Goal: Subscribe to service/newsletter

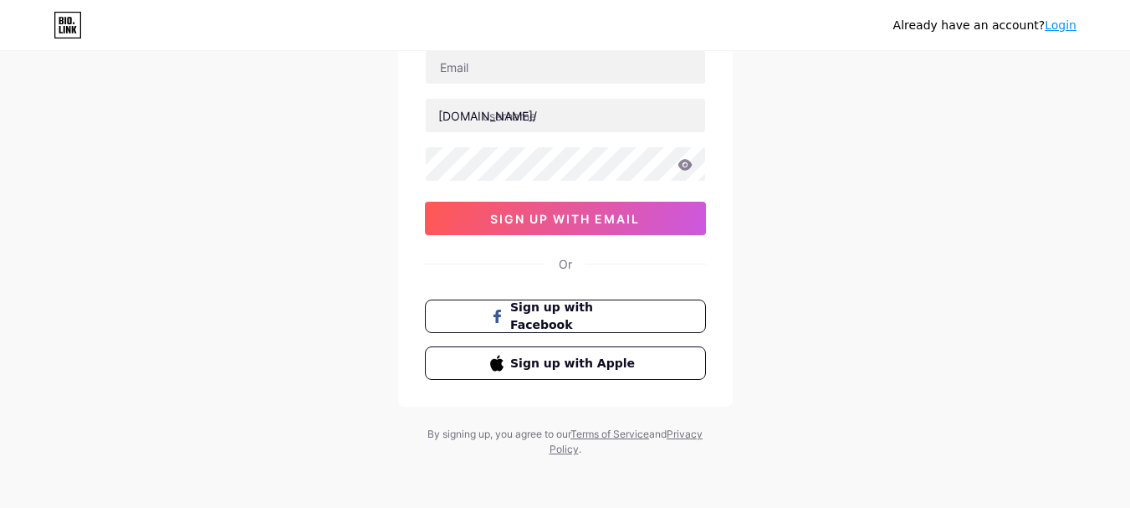
scroll to position [132, 0]
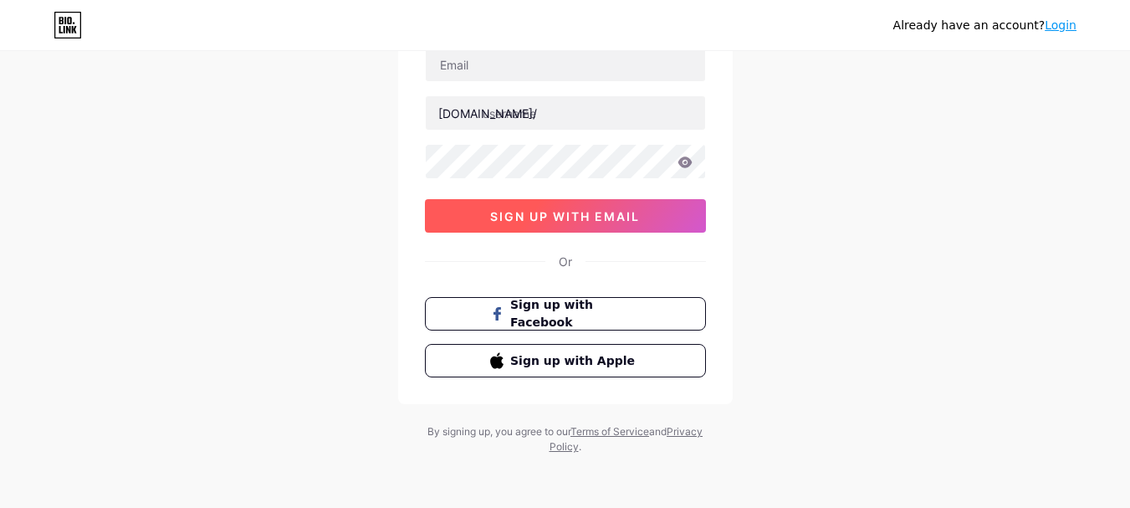
click at [577, 227] on button "sign up with email" at bounding box center [565, 215] width 281 height 33
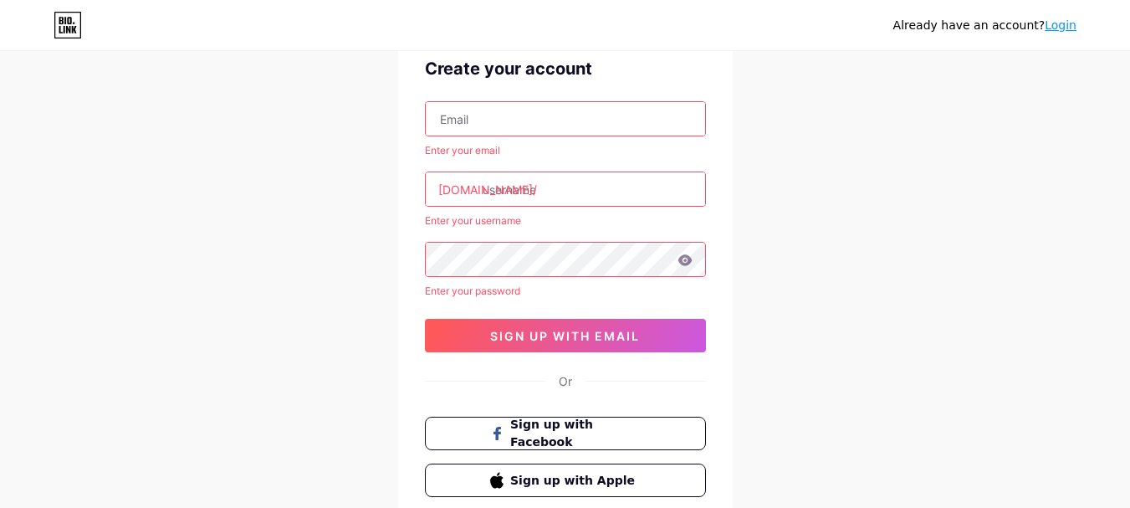
scroll to position [48, 0]
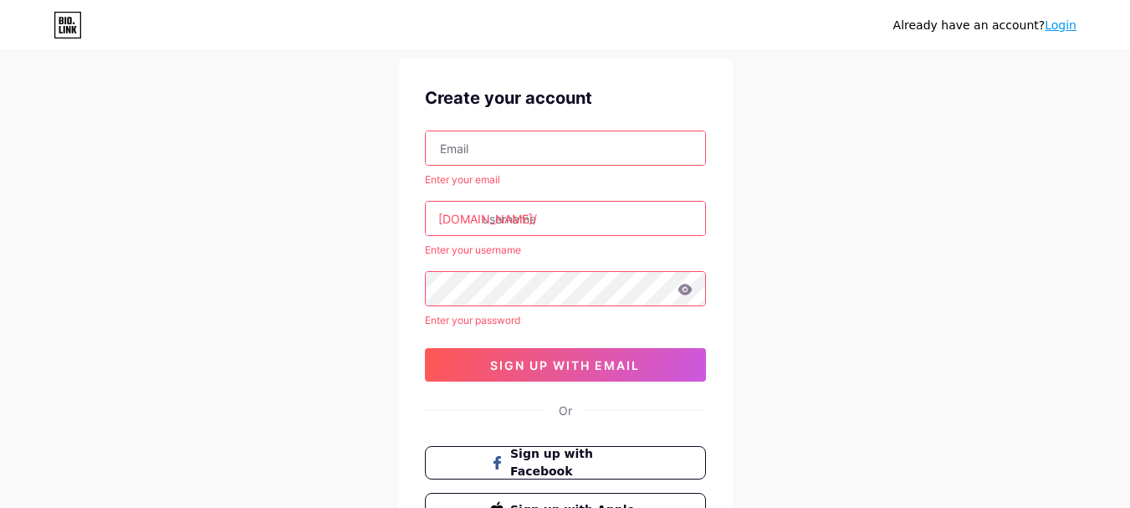
click at [1057, 28] on link "Login" at bounding box center [1060, 24] width 32 height 13
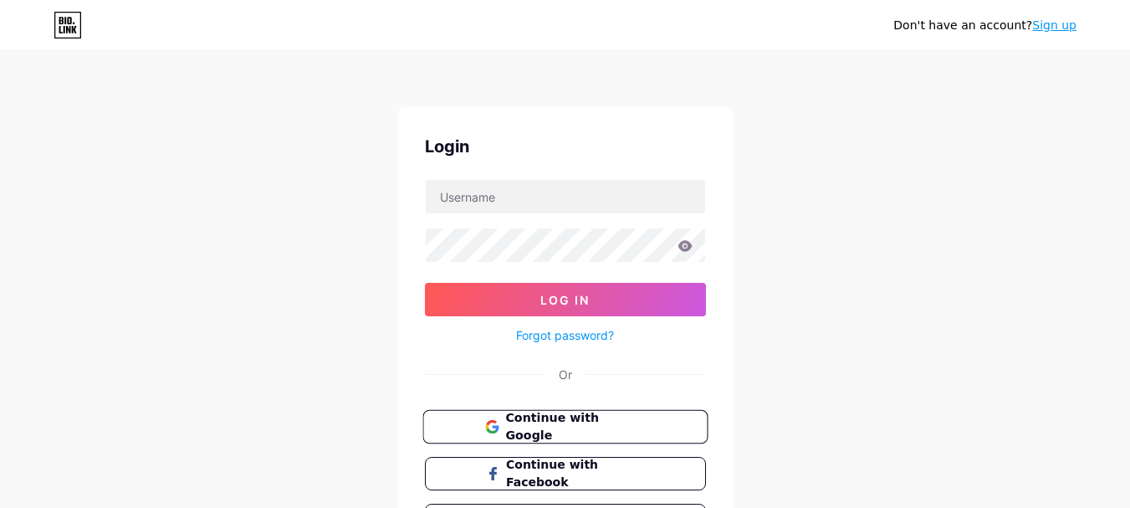
click at [522, 421] on span "Continue with Google" at bounding box center [575, 427] width 140 height 36
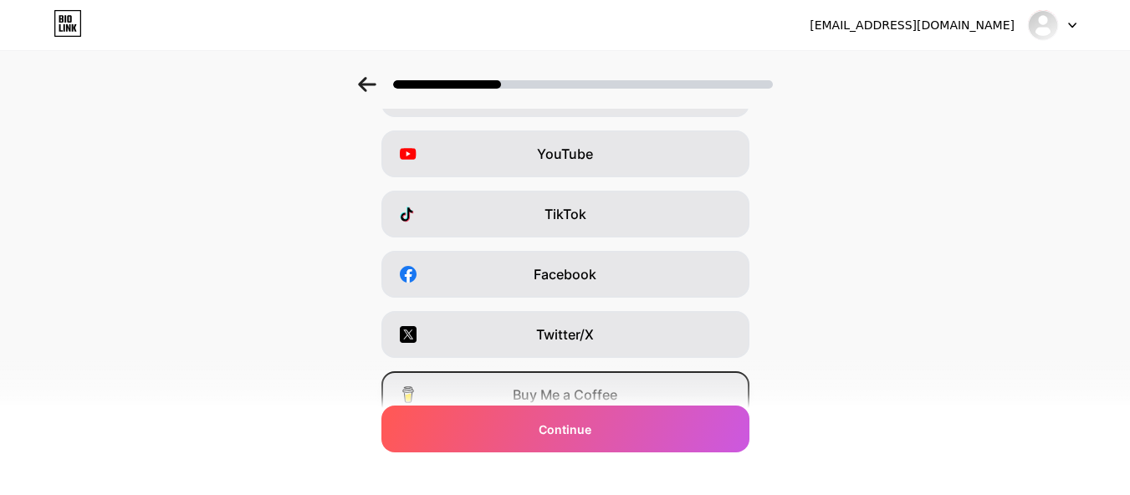
scroll to position [59, 0]
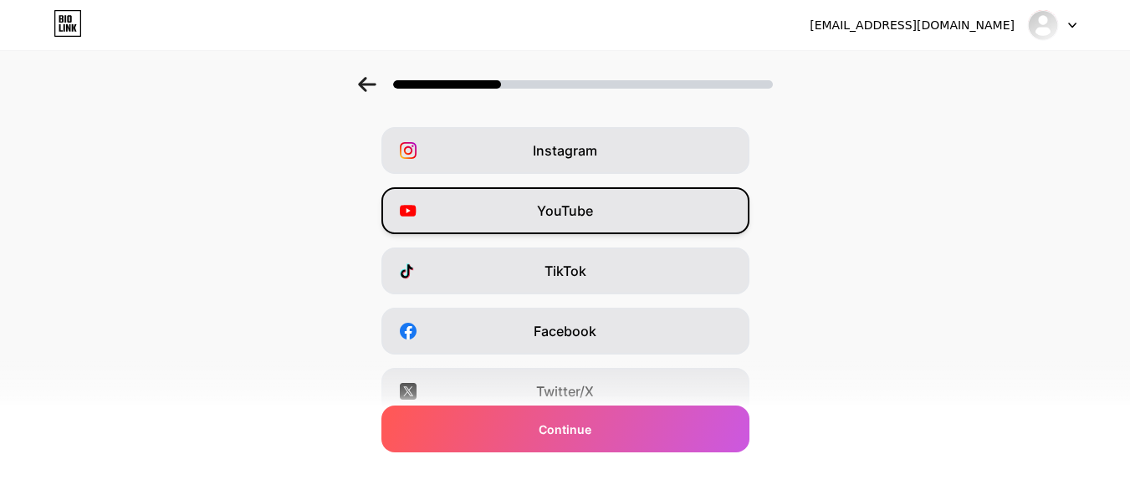
click at [605, 222] on div "YouTube" at bounding box center [565, 210] width 368 height 47
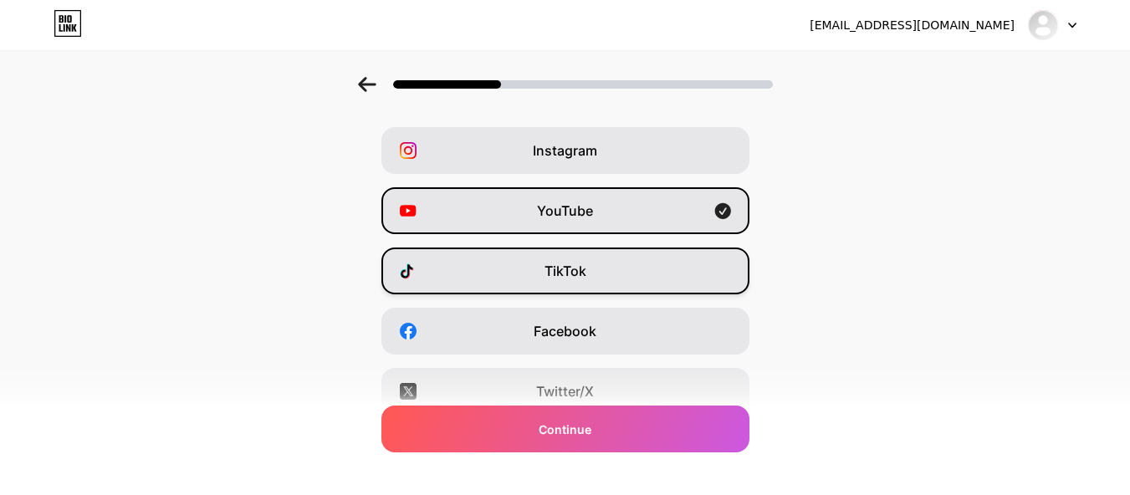
click at [602, 274] on div "TikTok" at bounding box center [565, 270] width 368 height 47
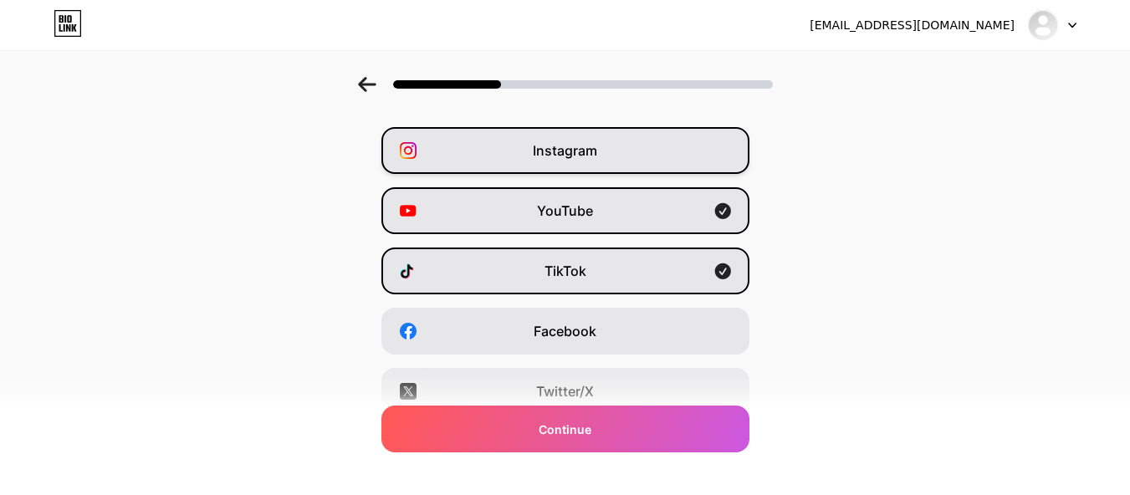
click at [546, 130] on div "Instagram" at bounding box center [565, 150] width 368 height 47
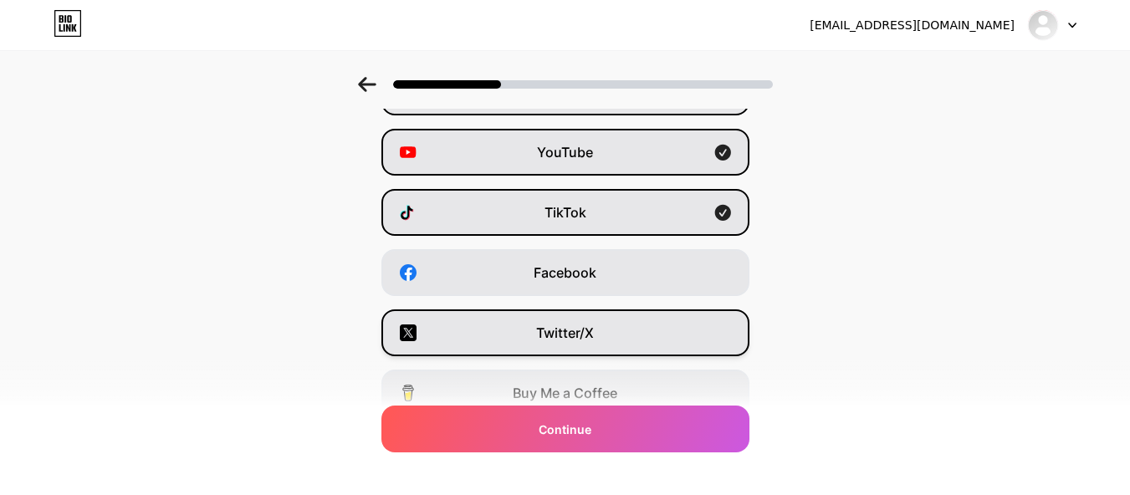
scroll to position [226, 0]
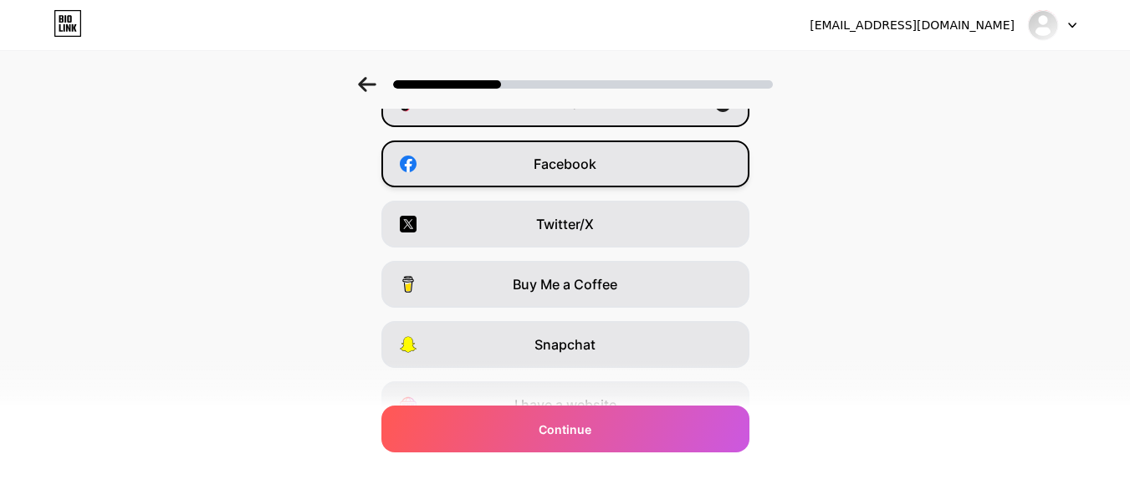
click at [594, 166] on span "Facebook" at bounding box center [564, 164] width 63 height 20
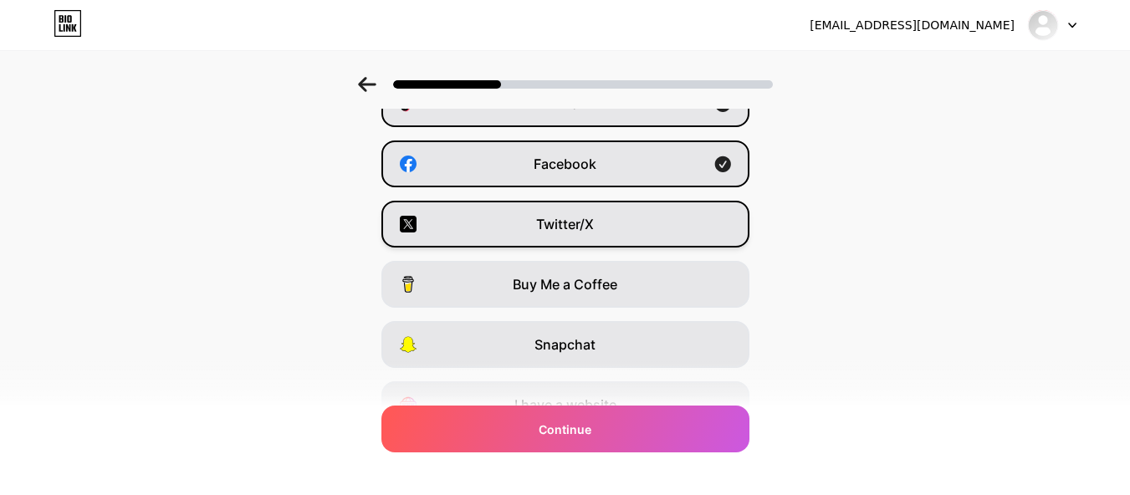
click at [594, 212] on div "Twitter/X" at bounding box center [565, 224] width 368 height 47
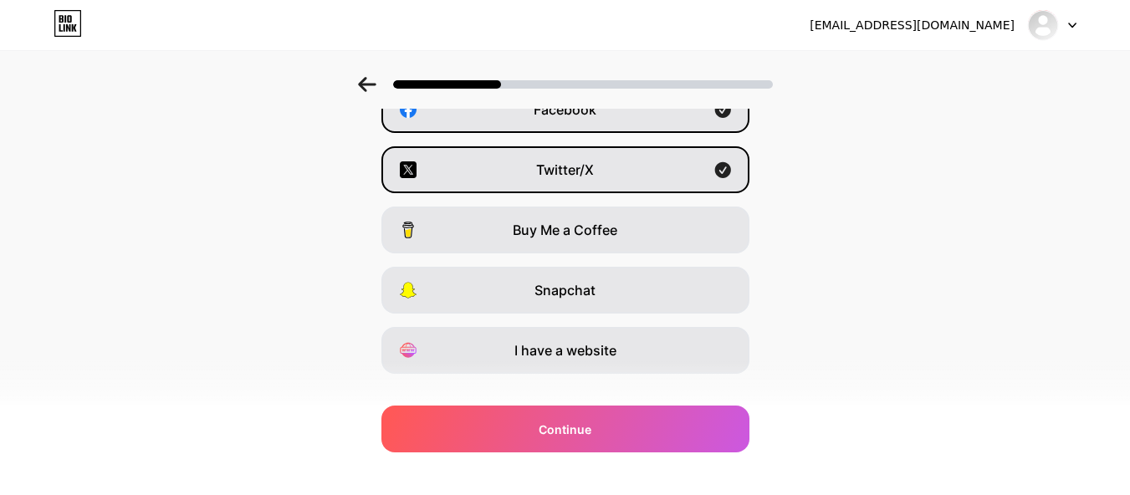
scroll to position [309, 0]
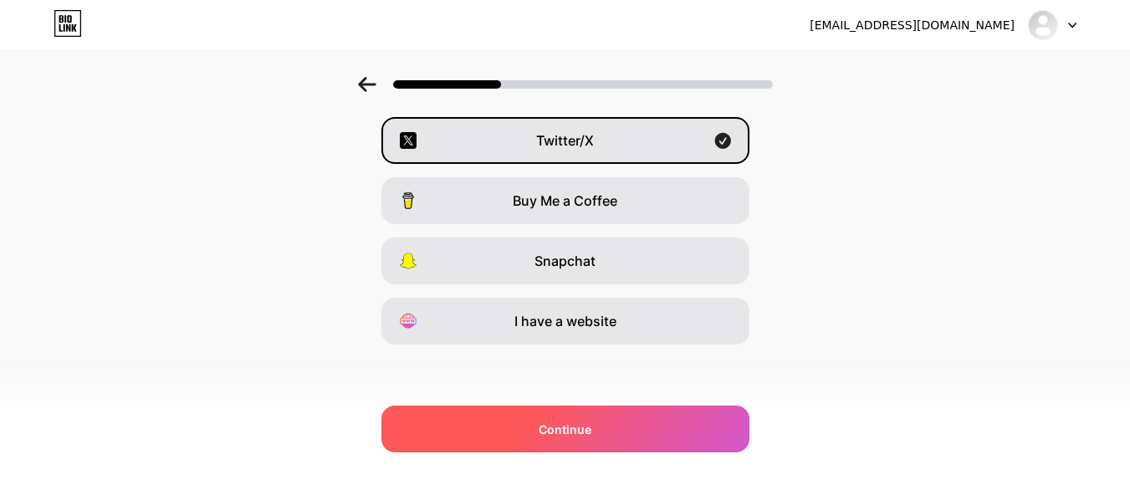
click at [585, 421] on span "Continue" at bounding box center [564, 430] width 53 height 18
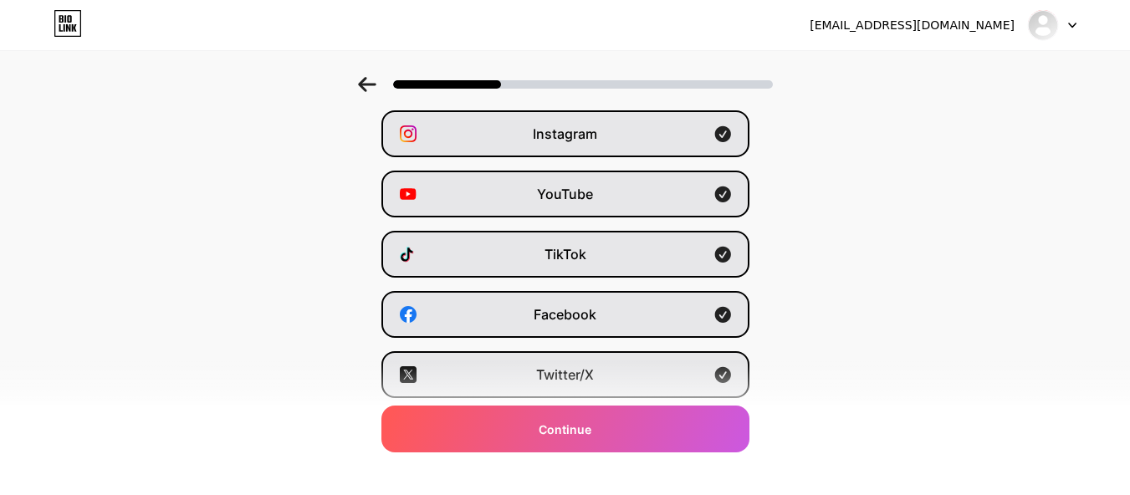
scroll to position [59, 0]
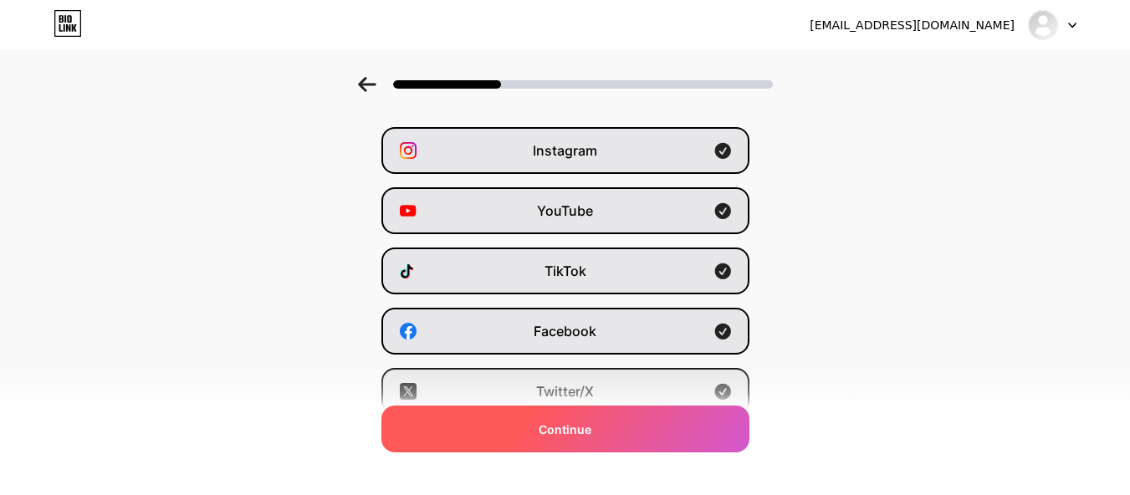
click at [640, 438] on div "Continue" at bounding box center [565, 429] width 368 height 47
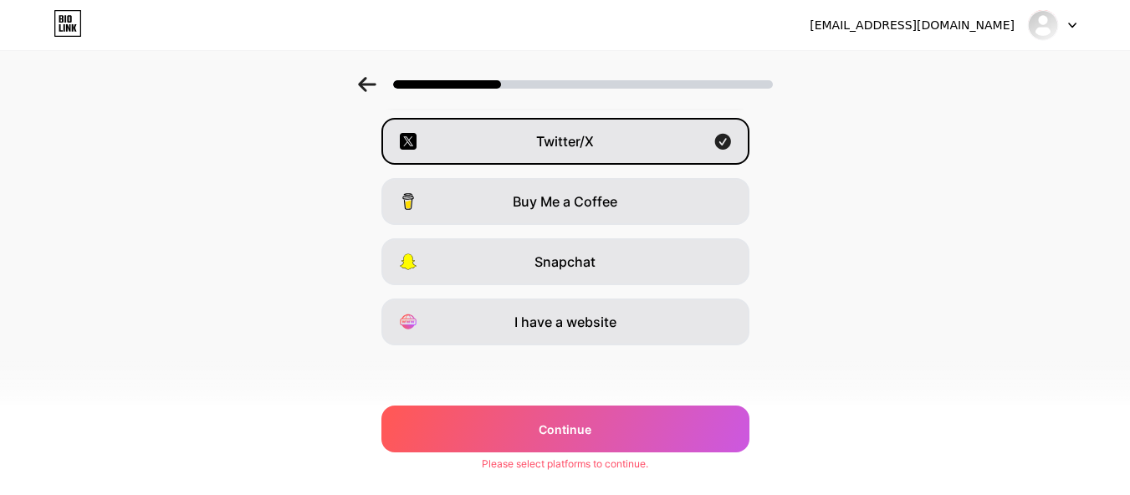
scroll to position [309, 0]
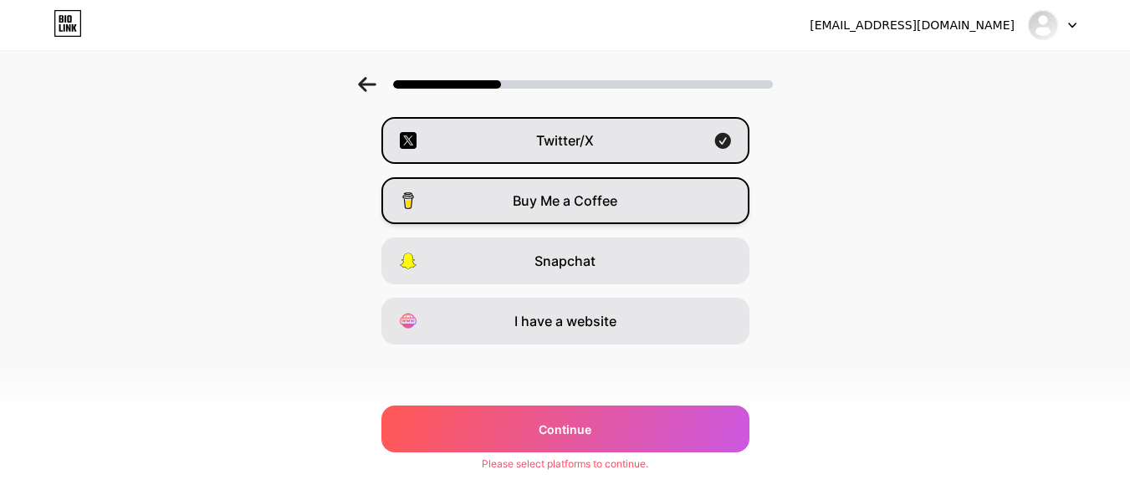
click at [715, 196] on div "Buy Me a Coffee" at bounding box center [565, 200] width 368 height 47
click at [713, 236] on div "Instagram YouTube TikTok Facebook Twitter/X Buy Me a Coffee Snapchat I have a w…" at bounding box center [564, 110] width 1113 height 468
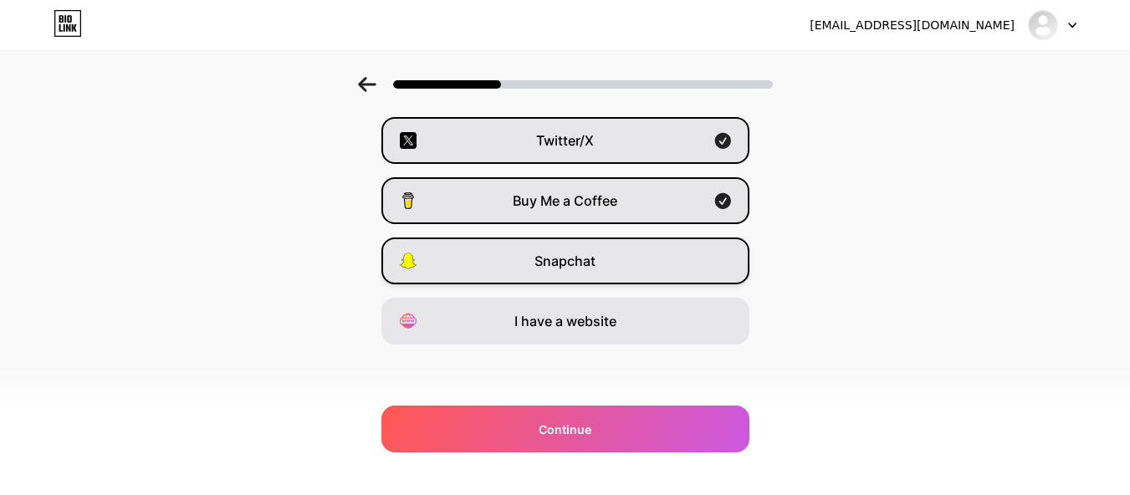
click at [712, 270] on div "Snapchat" at bounding box center [565, 260] width 368 height 47
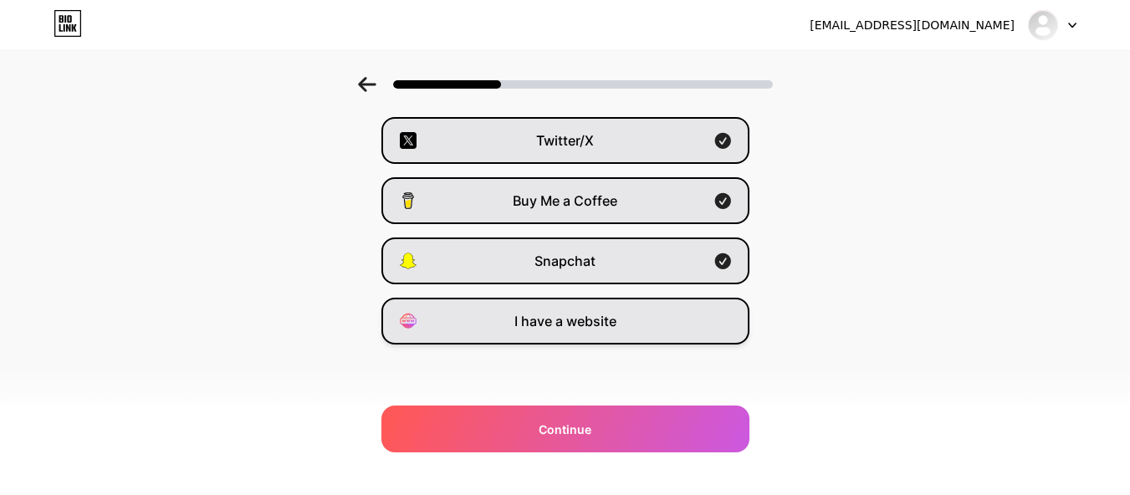
click at [720, 318] on div "I have a website" at bounding box center [565, 321] width 368 height 47
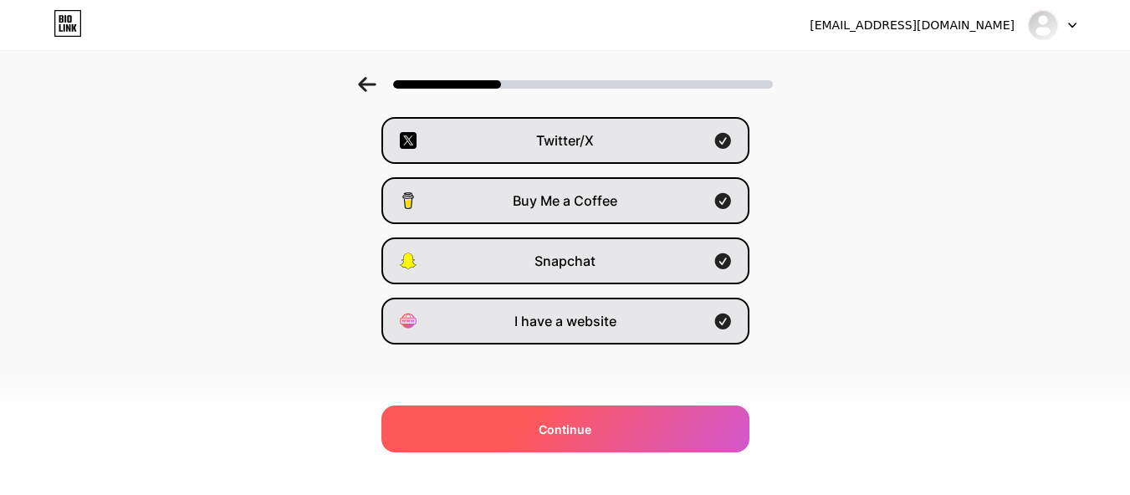
click at [618, 429] on div "Continue" at bounding box center [565, 429] width 368 height 47
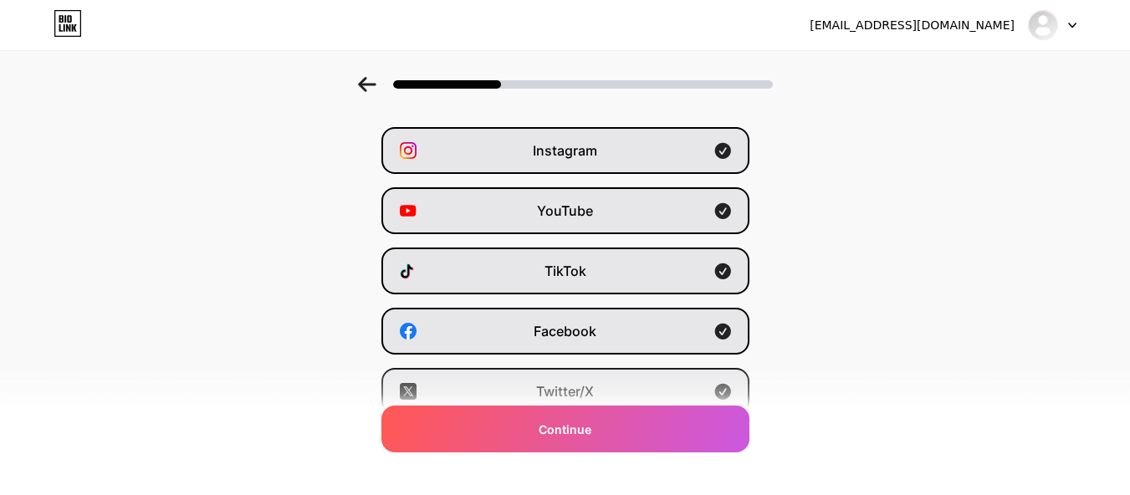
scroll to position [0, 0]
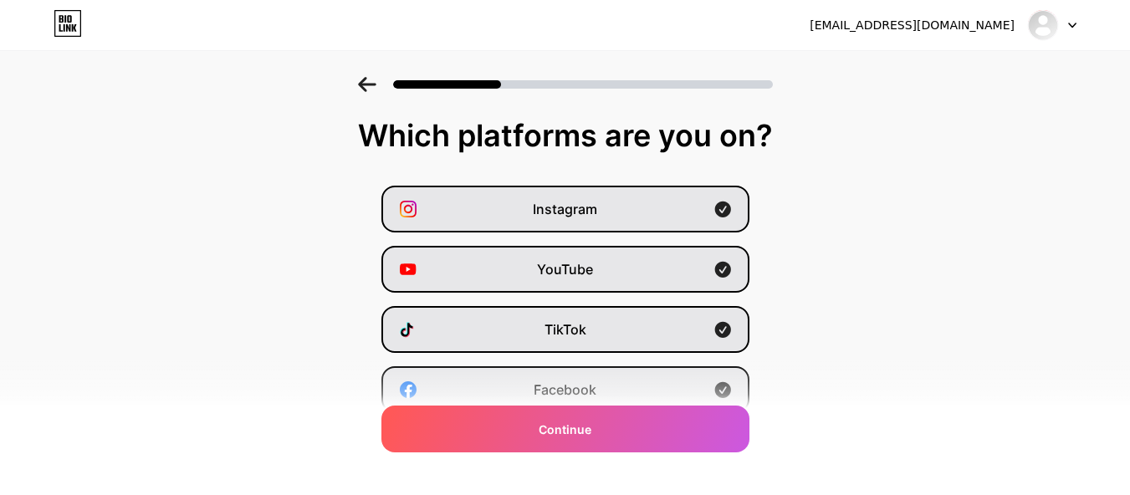
click at [370, 78] on icon at bounding box center [367, 84] width 18 height 15
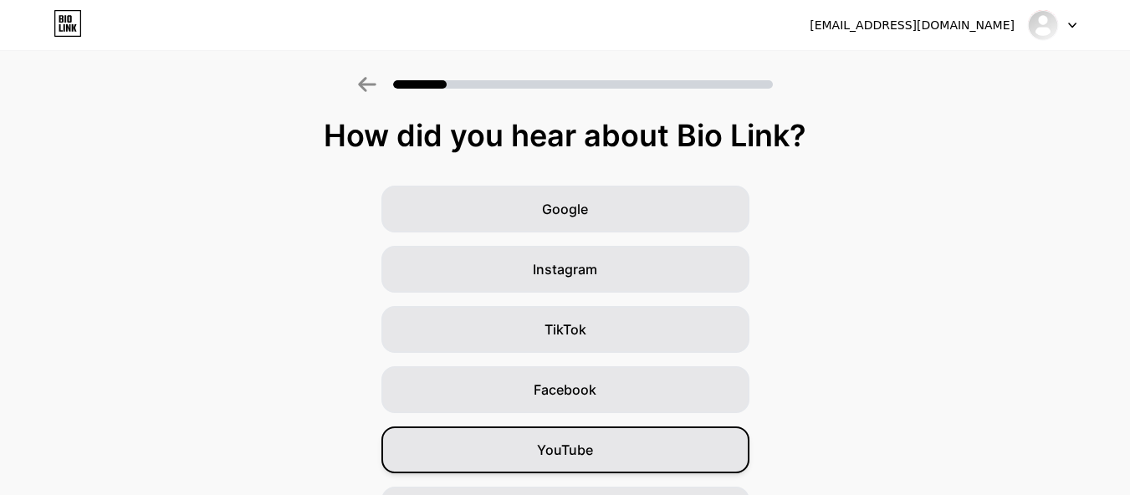
click at [585, 446] on span "YouTube" at bounding box center [565, 450] width 56 height 20
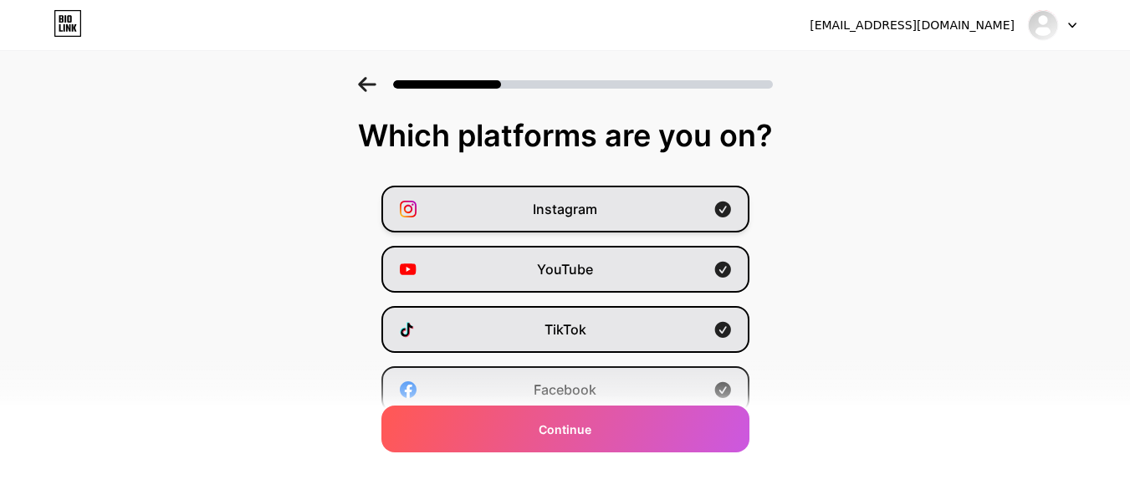
click at [632, 219] on div "Instagram" at bounding box center [565, 209] width 368 height 47
click at [624, 209] on div "Instagram" at bounding box center [565, 209] width 368 height 47
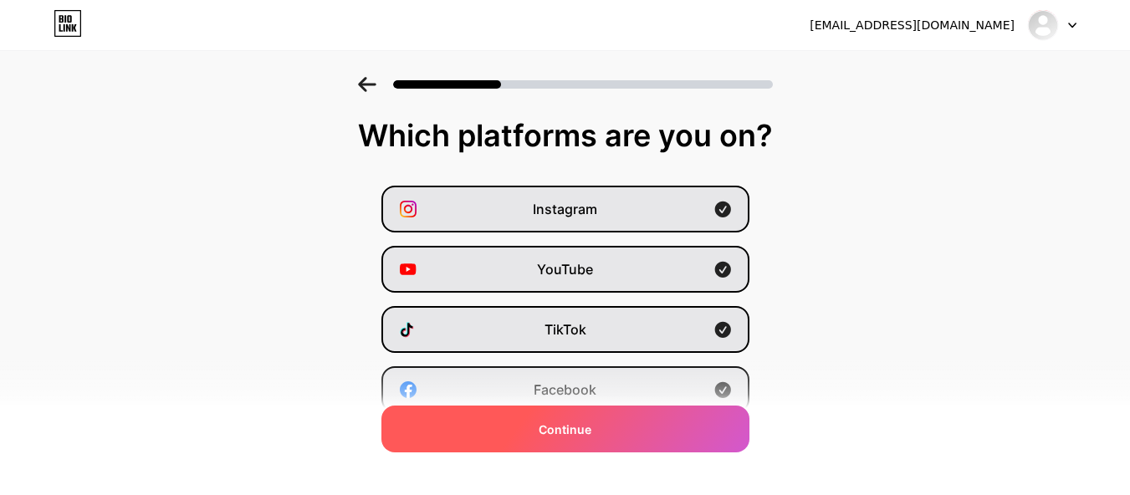
click at [580, 431] on span "Continue" at bounding box center [564, 430] width 53 height 18
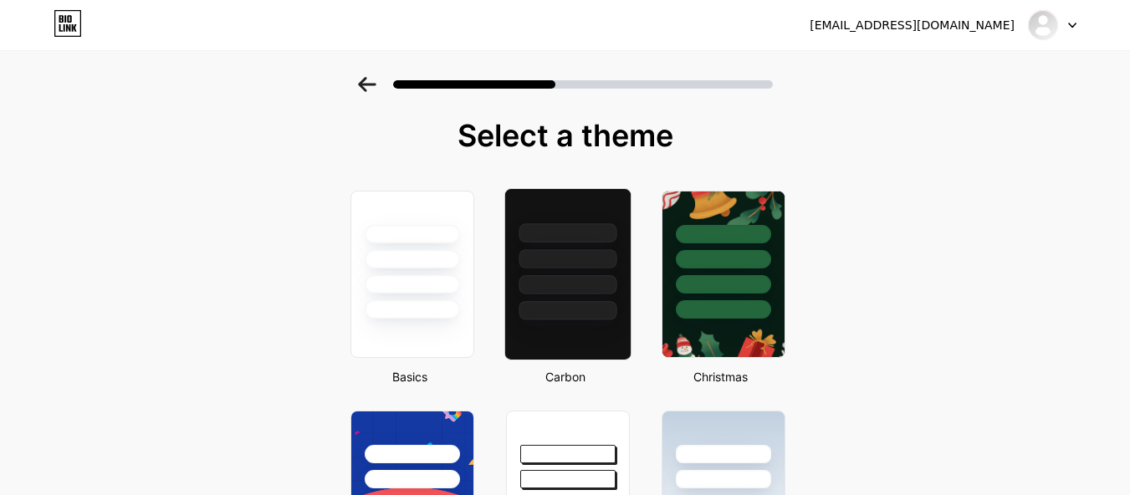
click at [573, 280] on div at bounding box center [567, 284] width 98 height 19
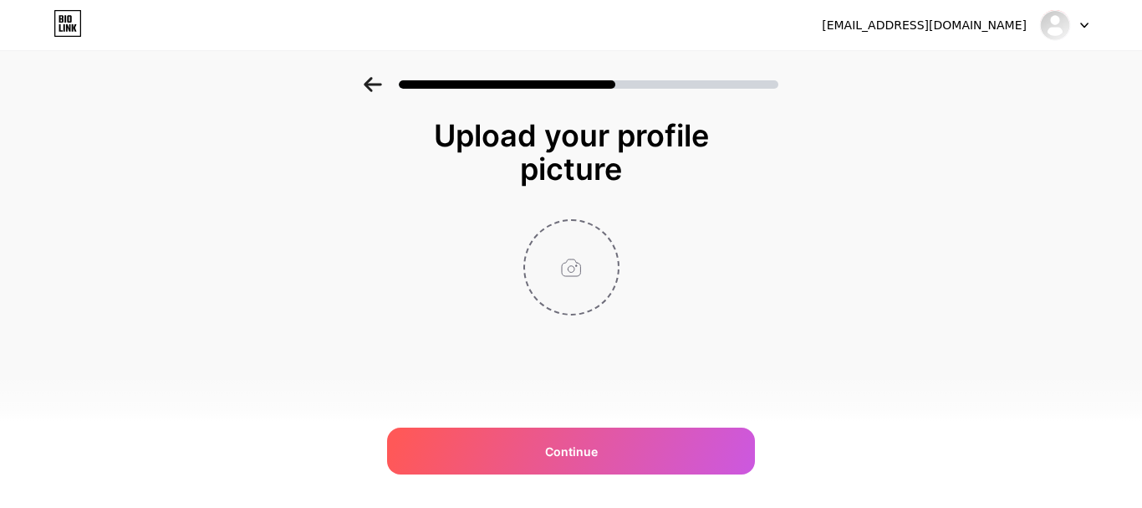
click at [580, 288] on input "file" at bounding box center [571, 267] width 93 height 93
type input "C:\fakepath\channels4_profile.jpg"
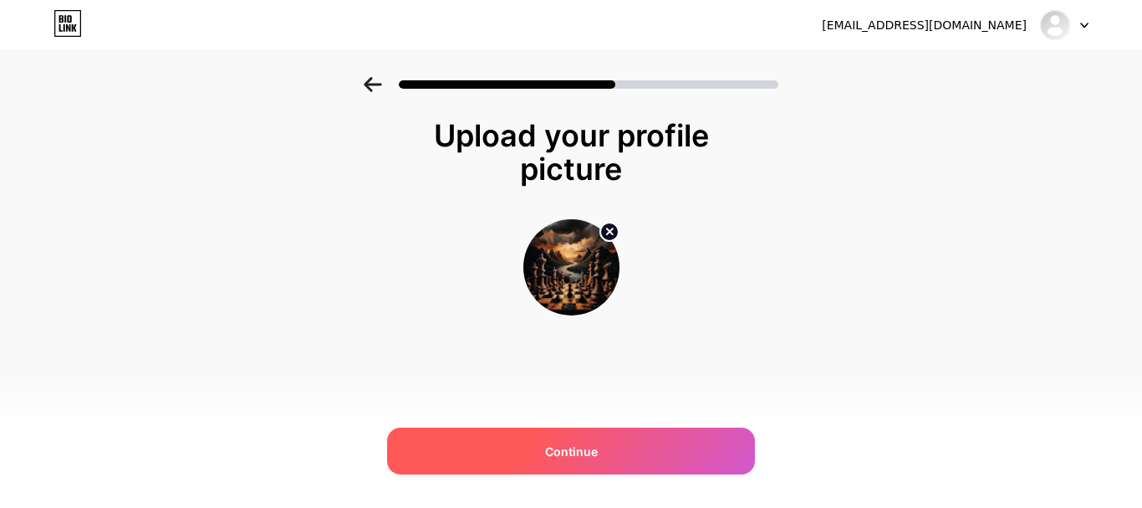
click at [564, 447] on span "Continue" at bounding box center [571, 451] width 53 height 18
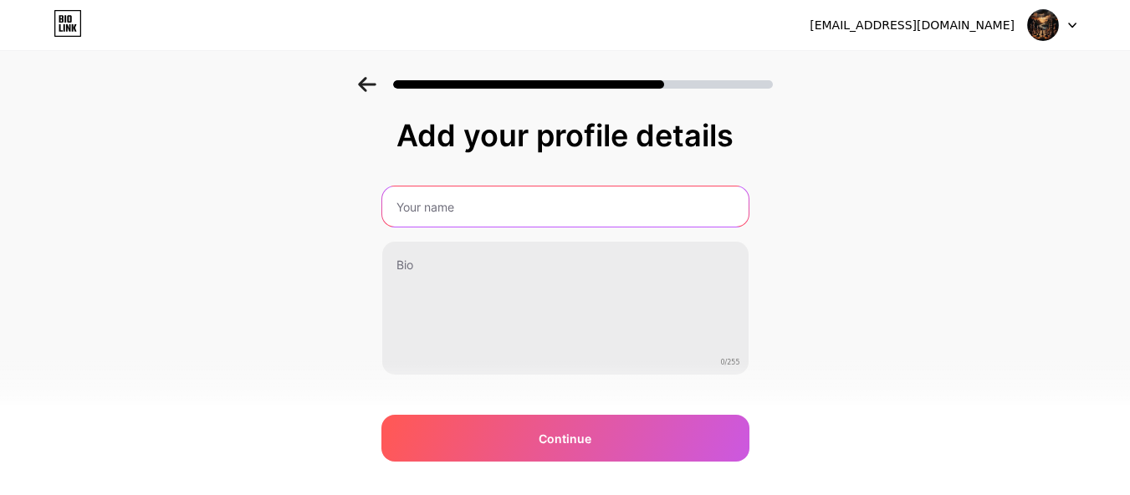
click at [482, 200] on input "text" at bounding box center [565, 206] width 366 height 40
type input "[PERSON_NAME]"
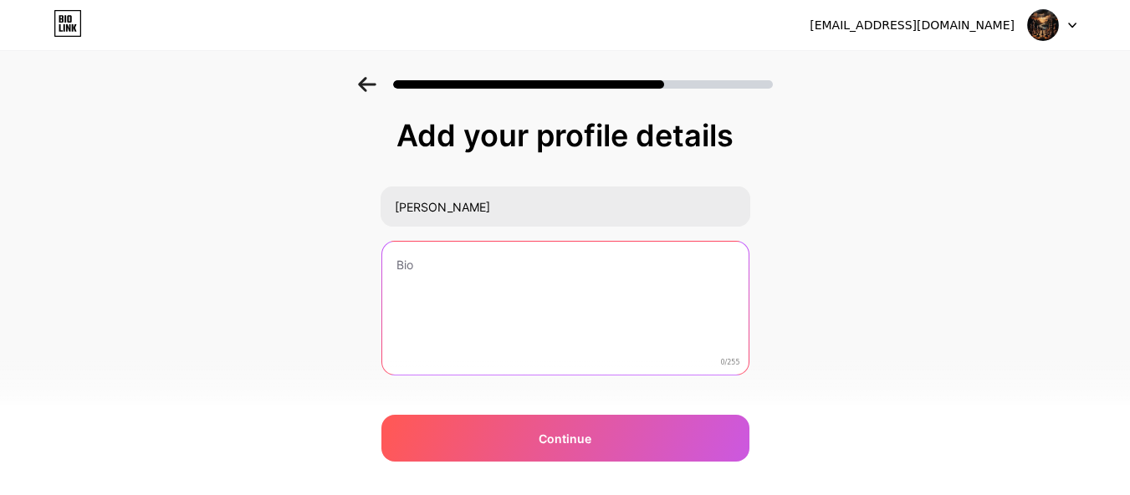
click at [457, 283] on textarea at bounding box center [565, 309] width 366 height 135
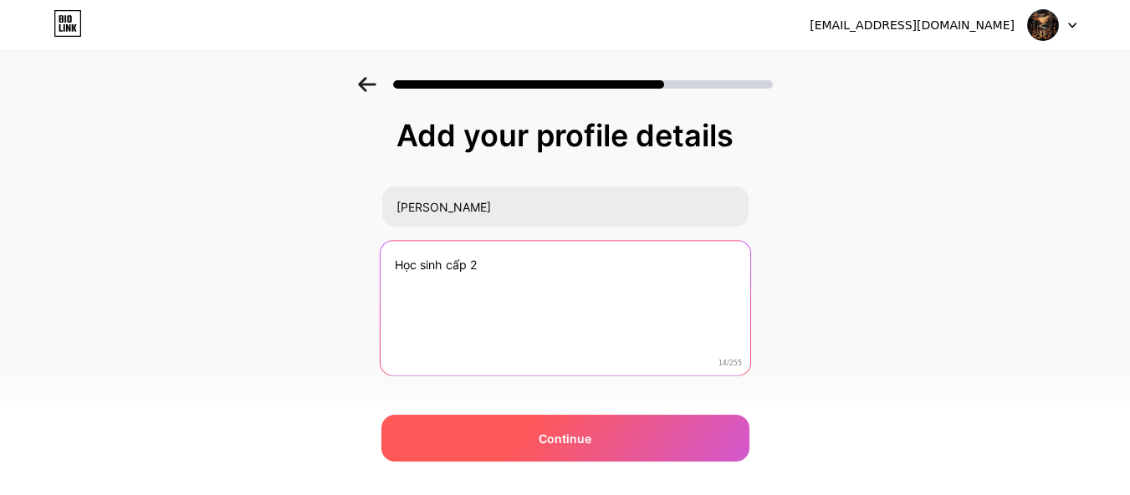
type textarea "Học sinh cấp 2"
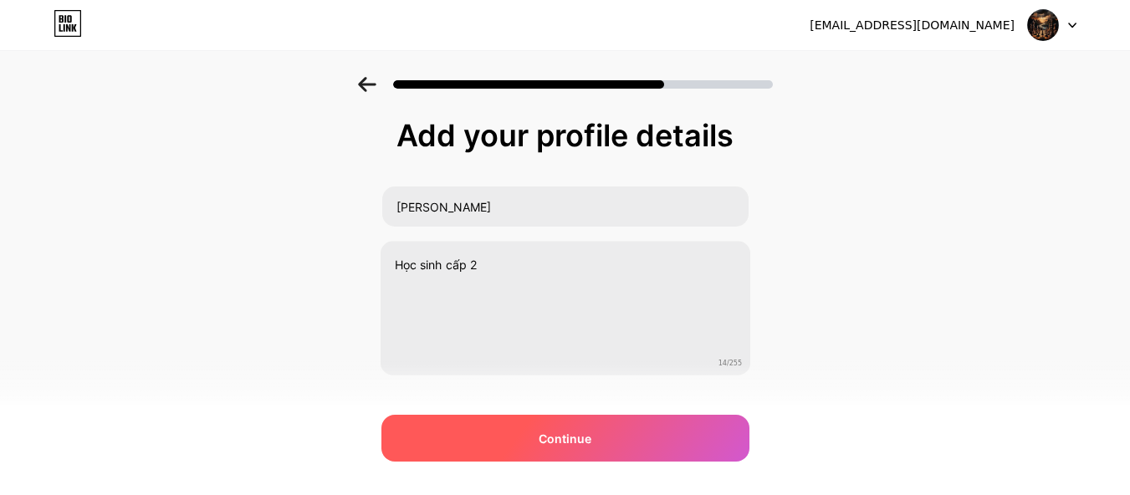
click at [644, 438] on div "Continue" at bounding box center [565, 438] width 368 height 47
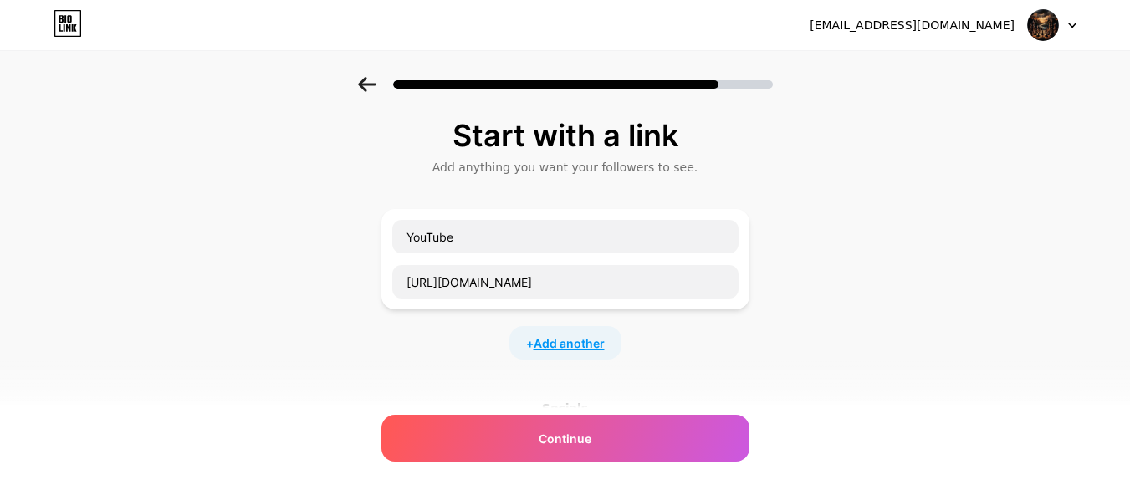
click at [564, 350] on span "Add another" at bounding box center [568, 343] width 71 height 18
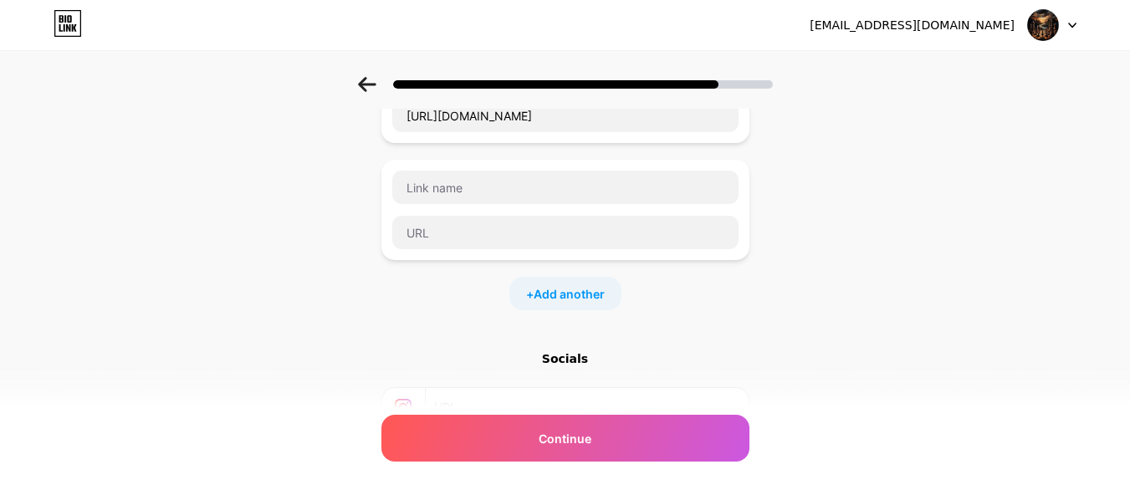
scroll to position [167, 0]
click at [520, 180] on input "text" at bounding box center [565, 186] width 346 height 33
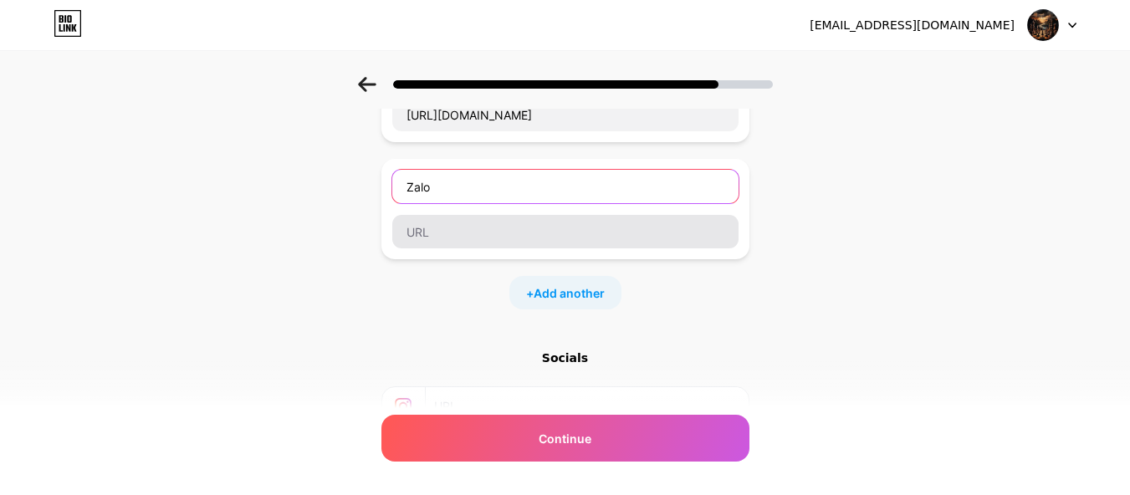
type input "Zalo"
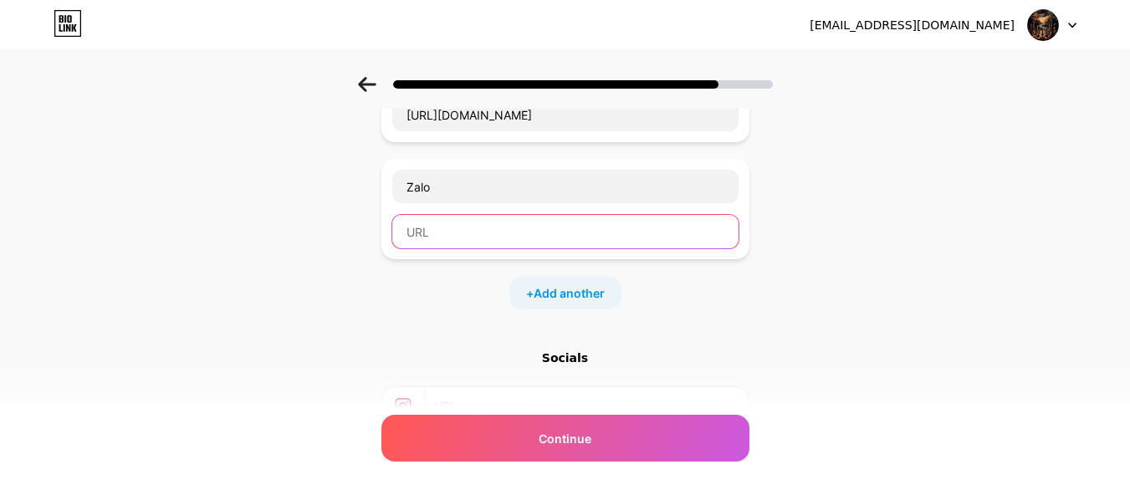
click at [476, 235] on input "text" at bounding box center [565, 231] width 346 height 33
drag, startPoint x: 333, startPoint y: 249, endPoint x: 195, endPoint y: 263, distance: 138.6
click at [195, 263] on div "Start with a link Add anything you want your followers to see. YouTube [URL][DO…" at bounding box center [565, 262] width 1130 height 705
paste input "[DOMAIN_NAME][URL]"
type input "[URL][DOMAIN_NAME]"
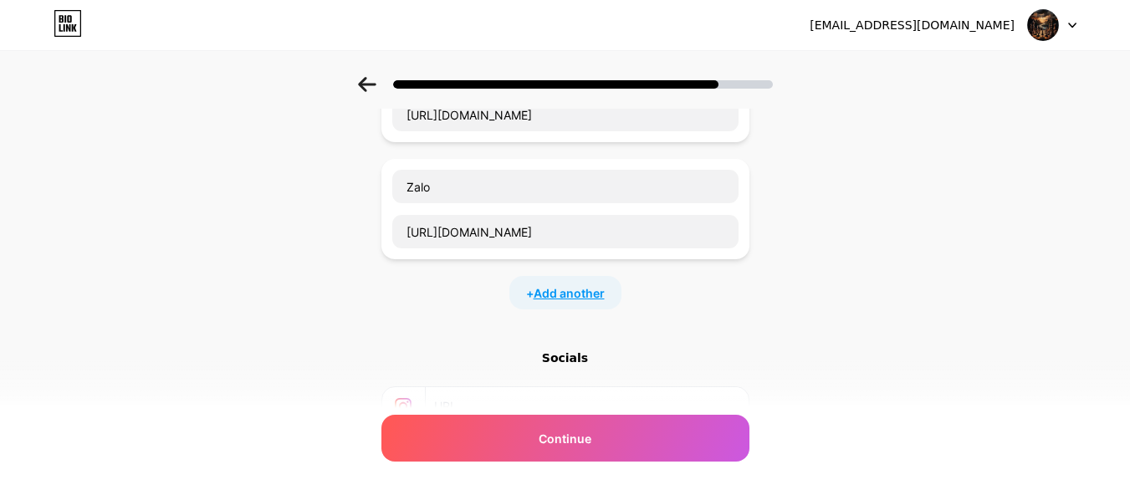
click at [557, 300] on span "Add another" at bounding box center [568, 293] width 71 height 18
click at [469, 309] on input "text" at bounding box center [565, 303] width 346 height 33
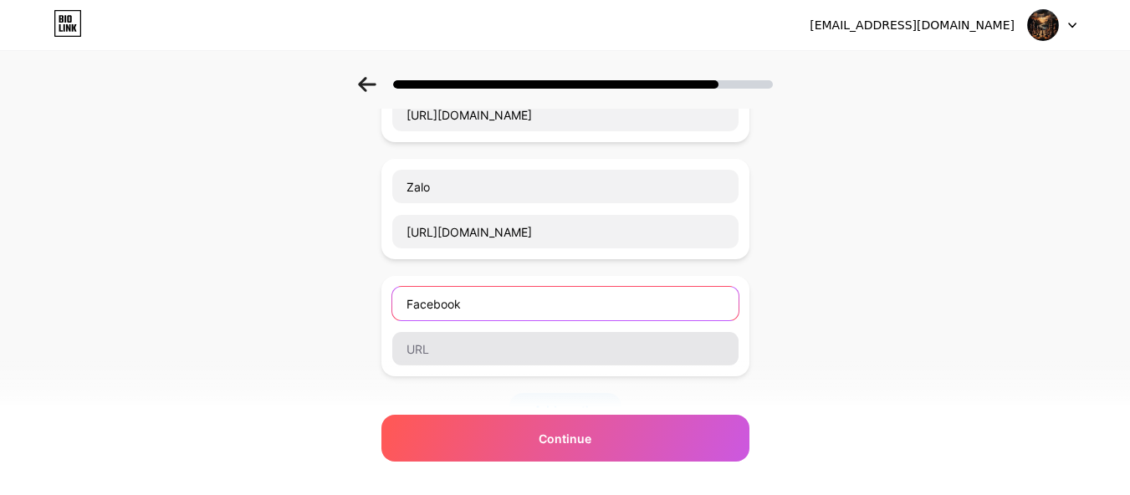
type input "Facebook"
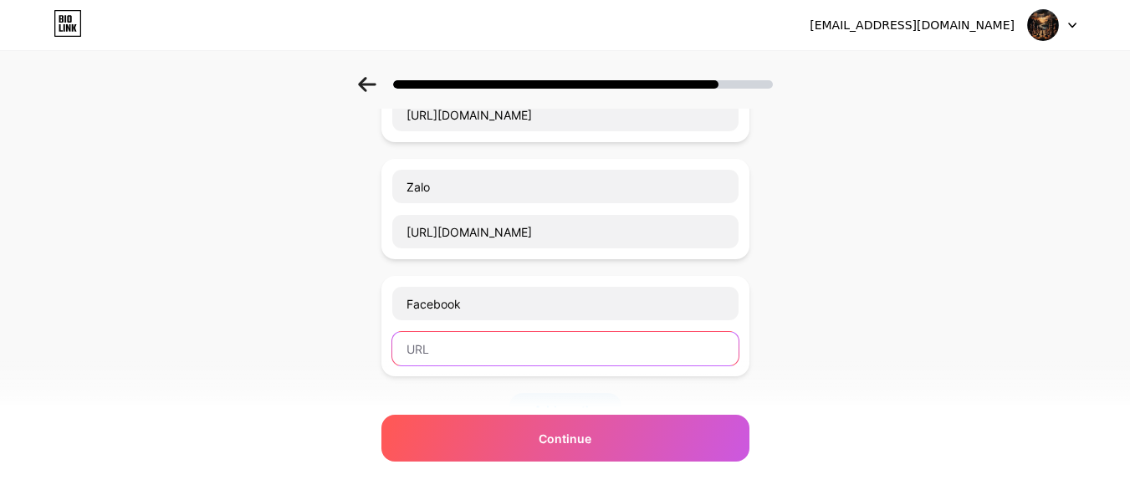
click at [473, 360] on input "text" at bounding box center [565, 348] width 346 height 33
paste input "[URL][DOMAIN_NAME]"
type input "[URL][DOMAIN_NAME]"
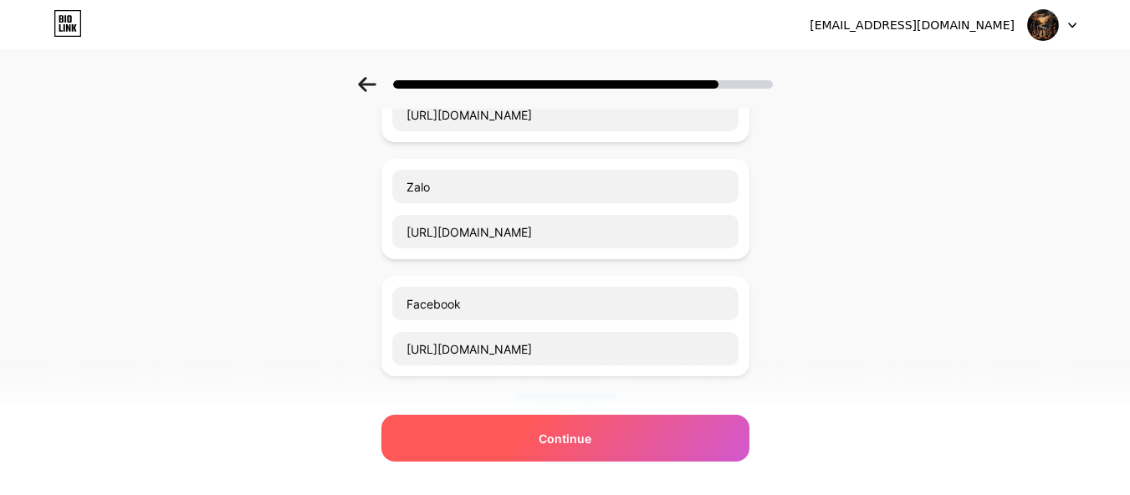
click at [591, 445] on span "Continue" at bounding box center [564, 439] width 53 height 18
click at [569, 437] on span "Continue" at bounding box center [564, 439] width 53 height 18
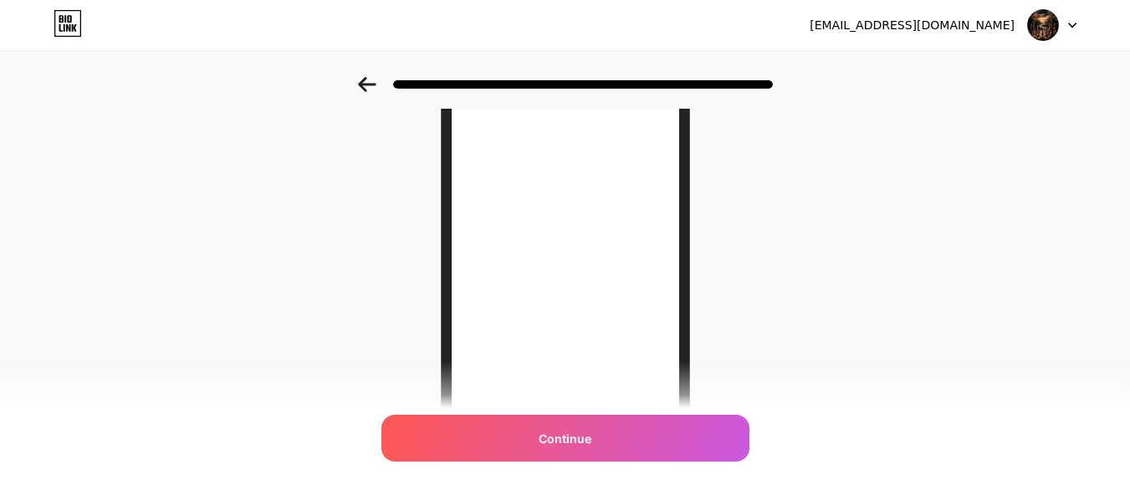
scroll to position [251, 0]
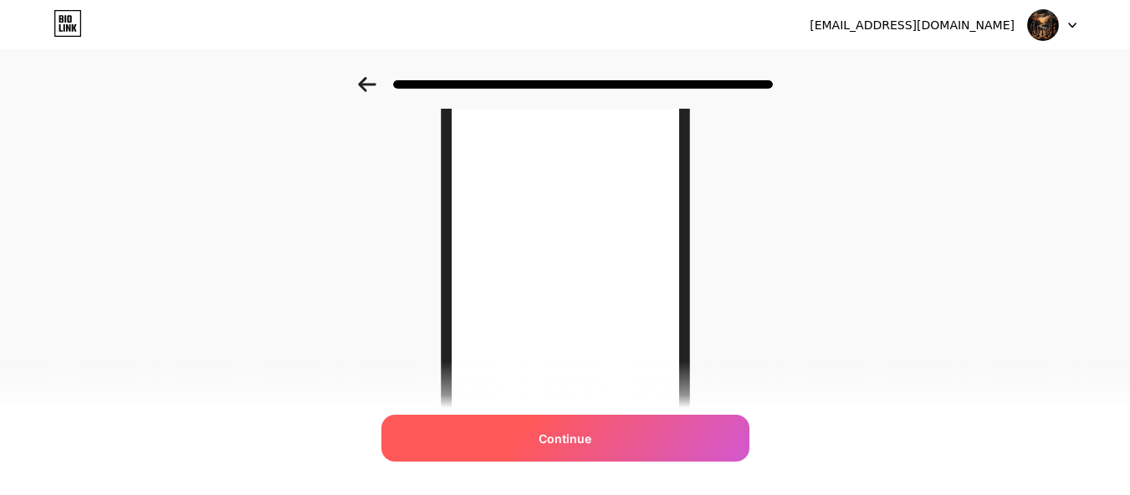
click at [556, 449] on div "Continue" at bounding box center [565, 438] width 368 height 47
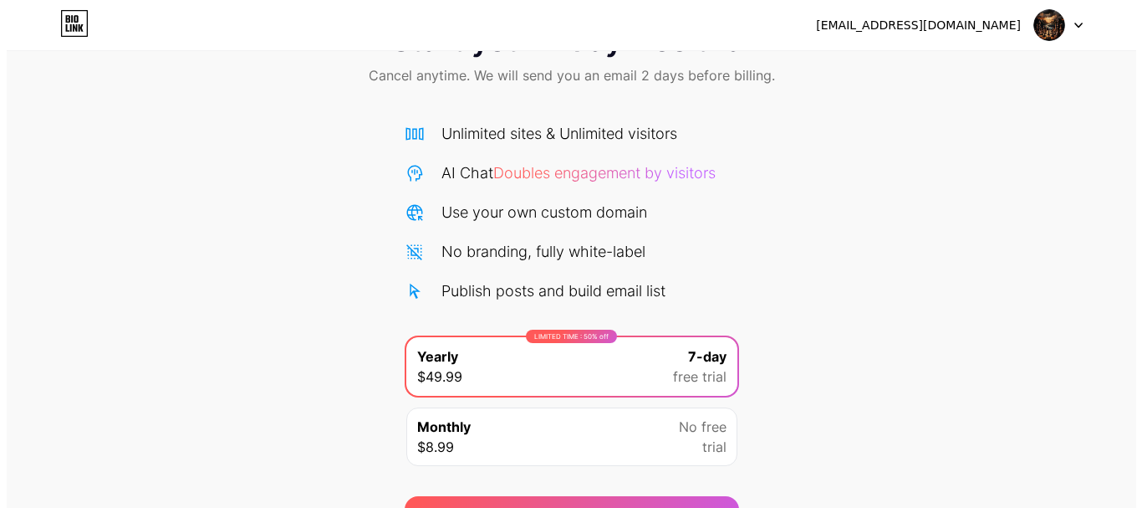
scroll to position [166, 0]
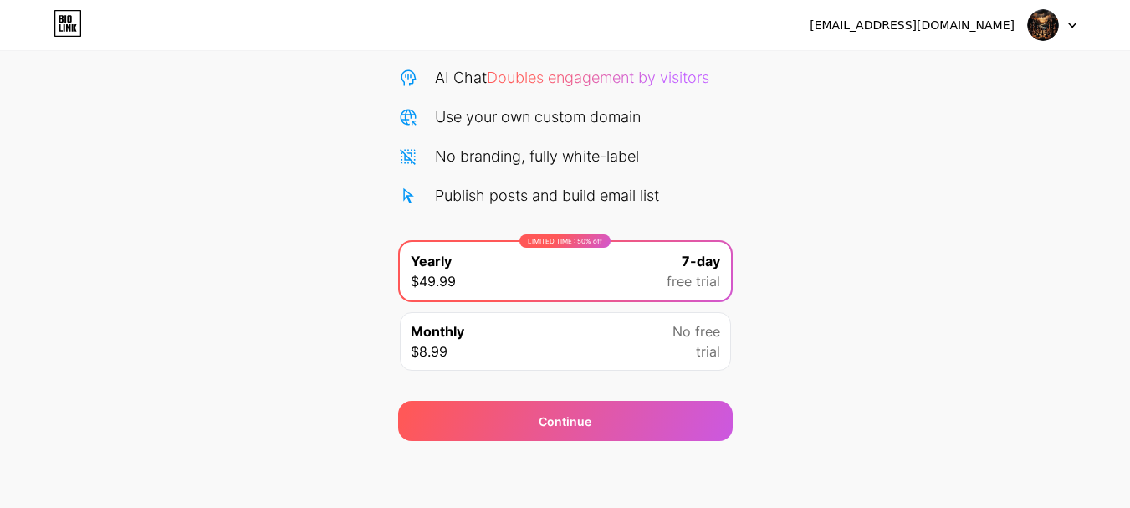
click at [574, 338] on div "Monthly $8.99 No free trial" at bounding box center [565, 341] width 331 height 59
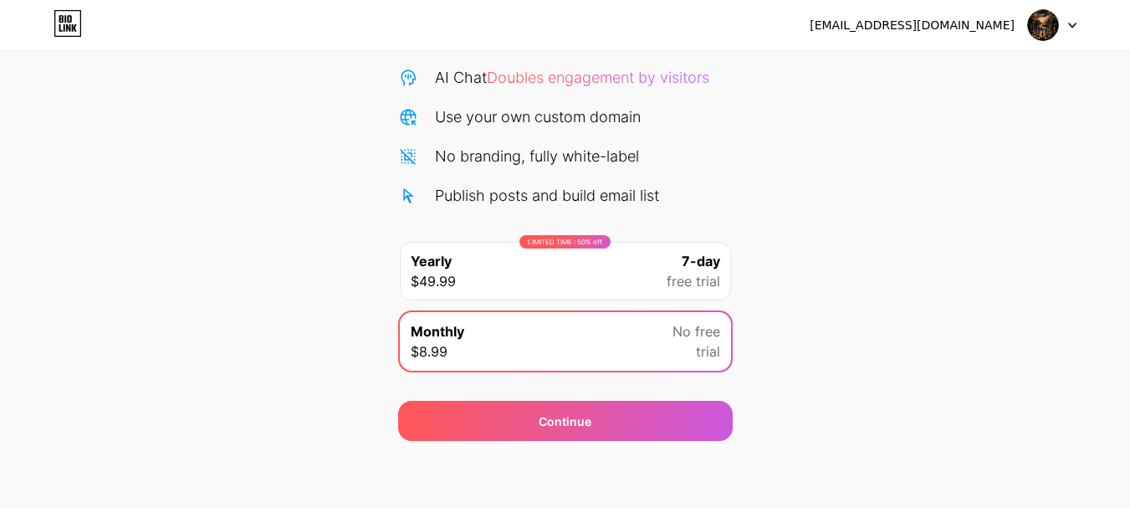
click at [711, 268] on span "7-day" at bounding box center [700, 261] width 38 height 20
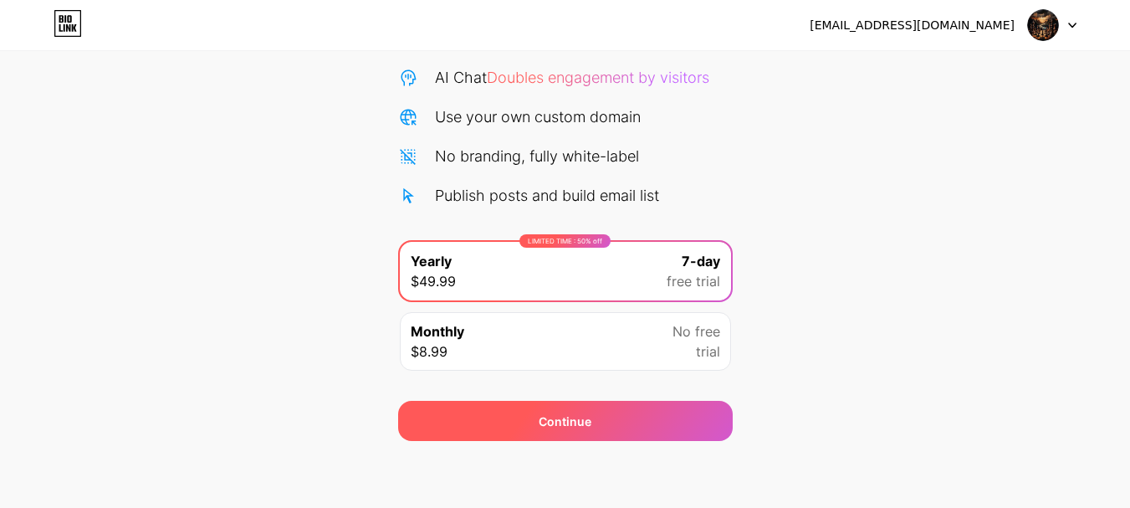
click at [671, 421] on div "Continue" at bounding box center [565, 420] width 334 height 40
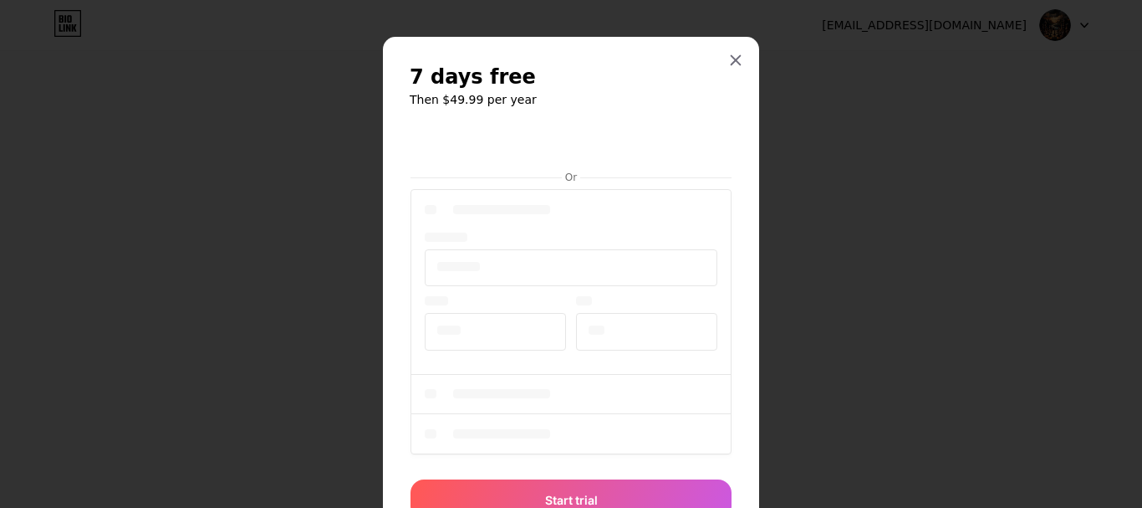
click at [627, 330] on div at bounding box center [571, 324] width 321 height 277
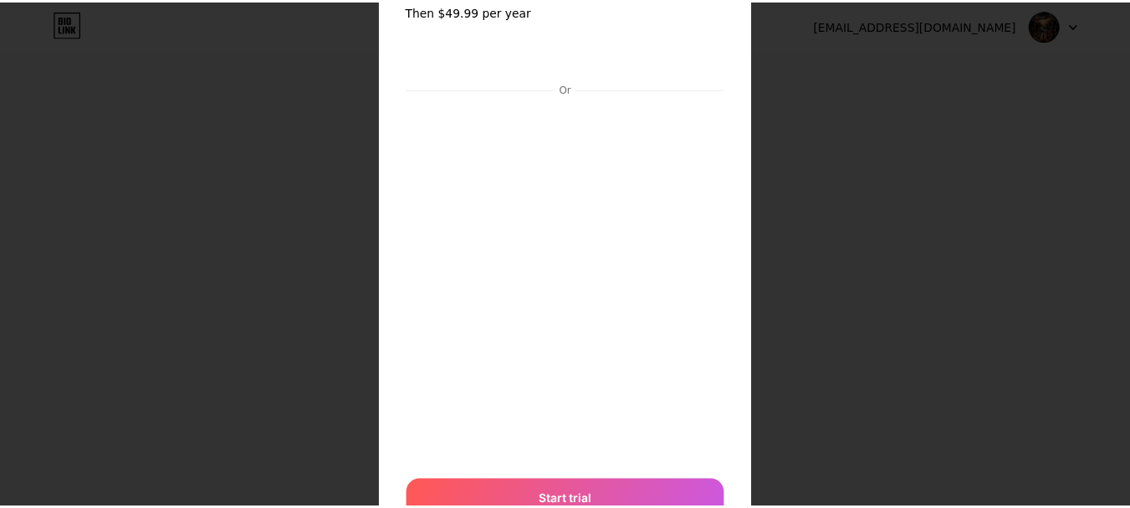
scroll to position [0, 0]
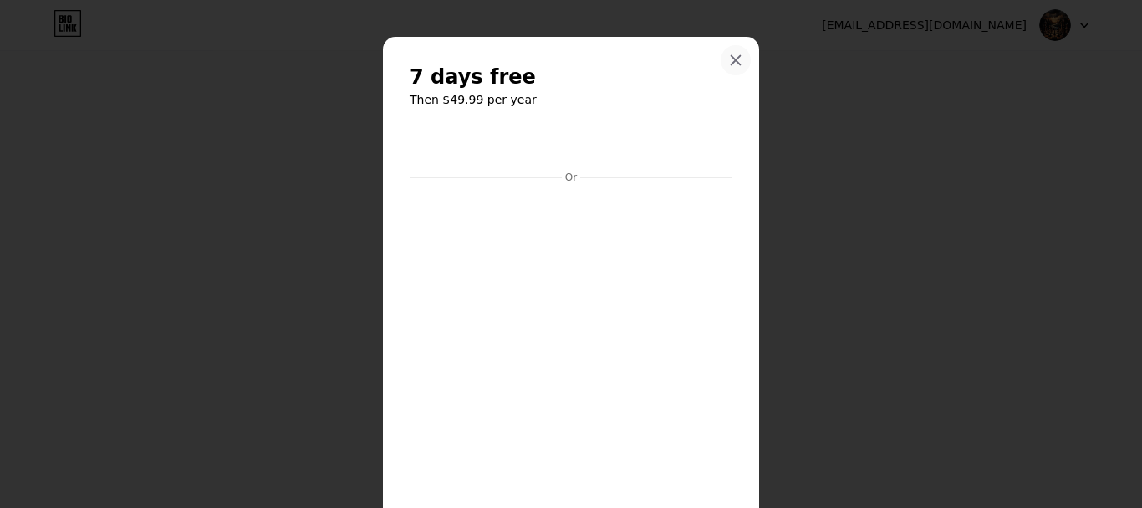
click at [732, 64] on icon at bounding box center [736, 60] width 9 height 9
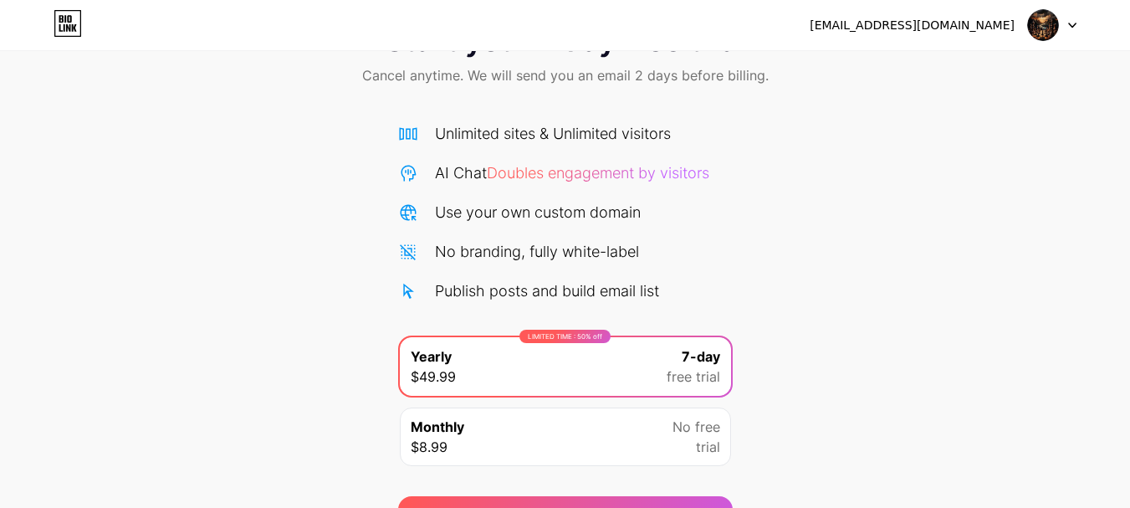
scroll to position [166, 0]
